Goal: Information Seeking & Learning: Learn about a topic

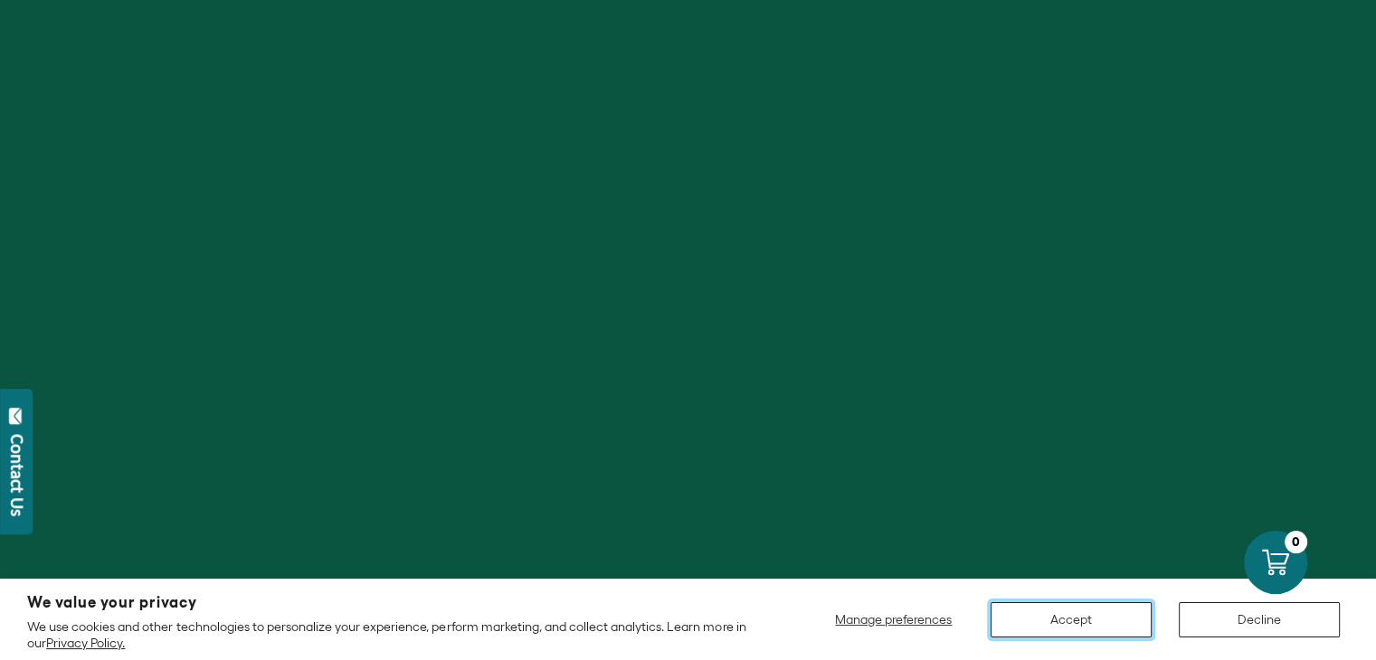
click at [1091, 618] on button "Accept" at bounding box center [1071, 620] width 161 height 35
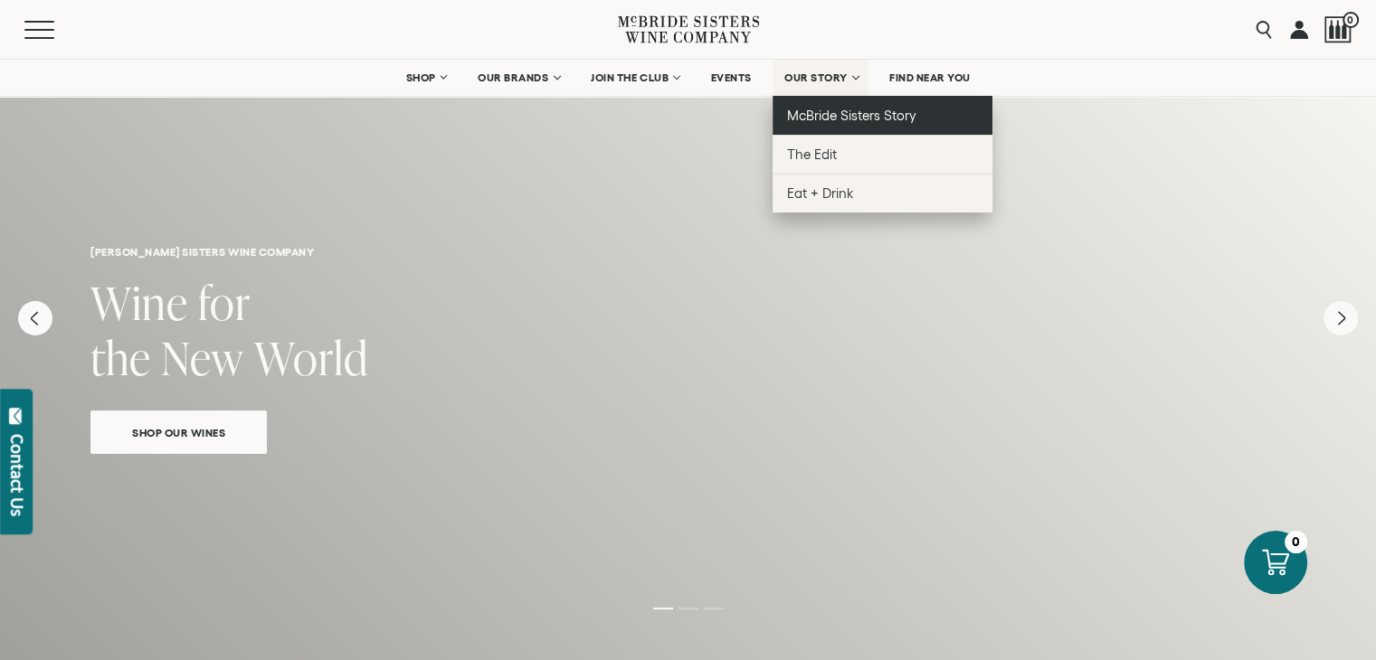
click at [835, 110] on span "McBride Sisters Story" at bounding box center [851, 115] width 129 height 15
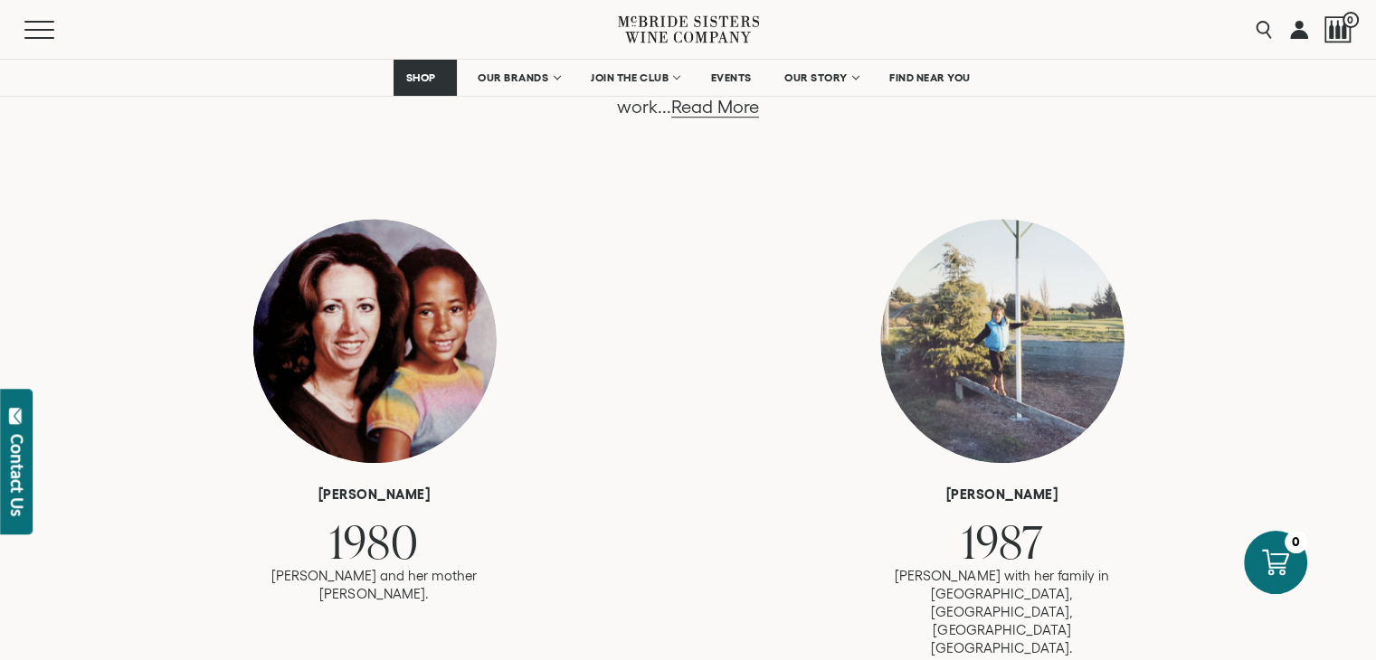
scroll to position [905, 0]
